Goal: Information Seeking & Learning: Learn about a topic

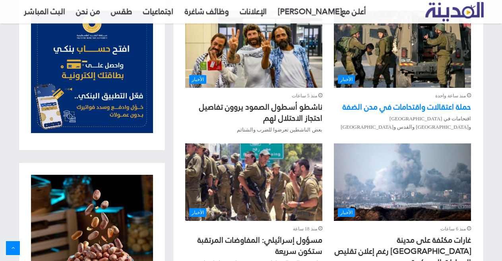
click at [400, 108] on link "حملة اعتقالات واقتحامات في مدن الضفة" at bounding box center [406, 106] width 128 height 15
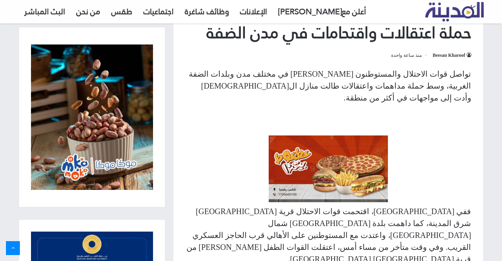
scroll to position [278, 0]
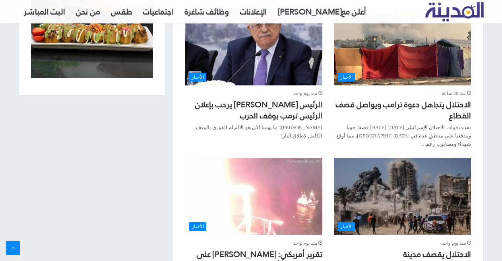
scroll to position [794, 0]
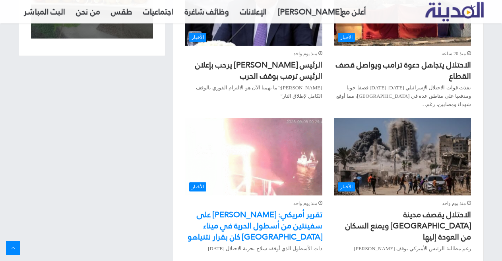
click at [300, 207] on link "تقرير أمريكي: الهجوم على سفينتين من أسطول الحرية في ميناء تونسي كان بقرار نتنيا…" at bounding box center [254, 225] width 135 height 37
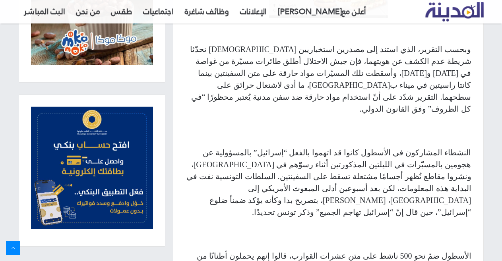
scroll to position [556, 0]
